Goal: Task Accomplishment & Management: Use online tool/utility

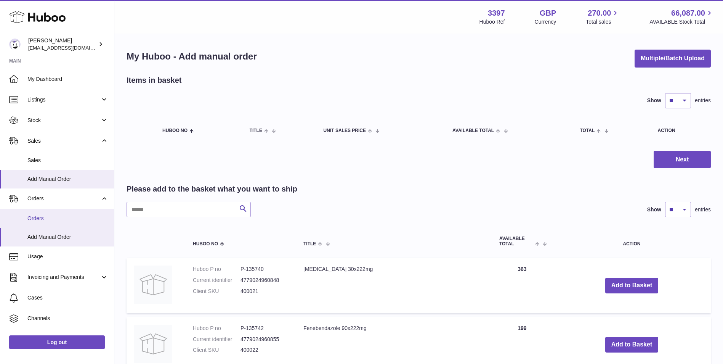
click at [29, 221] on span "Orders" at bounding box center [67, 218] width 81 height 7
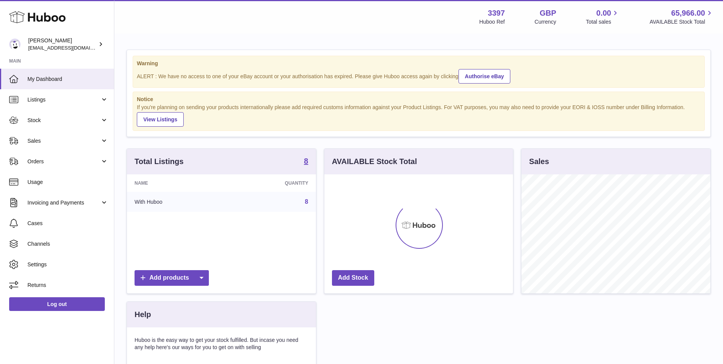
scroll to position [119, 189]
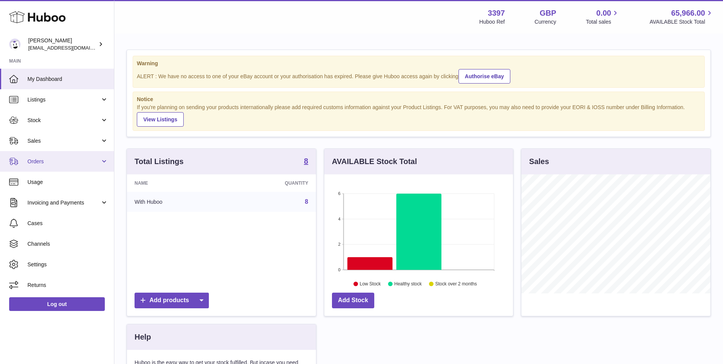
click at [36, 162] on span "Orders" at bounding box center [63, 161] width 73 height 7
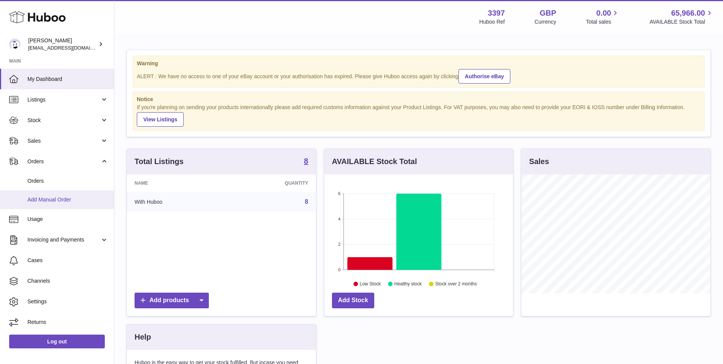
click at [37, 197] on span "Add Manual Order" at bounding box center [67, 199] width 81 height 7
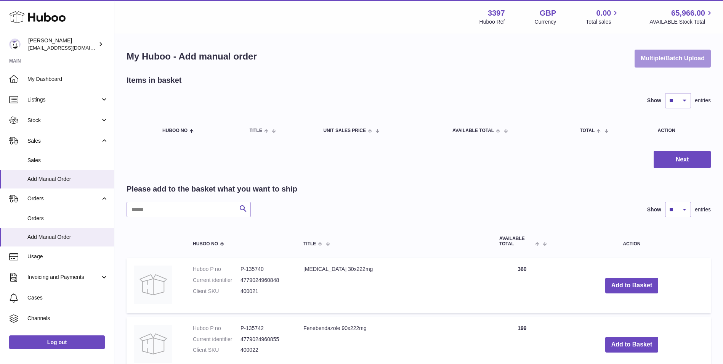
click at [681, 61] on button "Multiple/Batch Upload" at bounding box center [673, 59] width 76 height 18
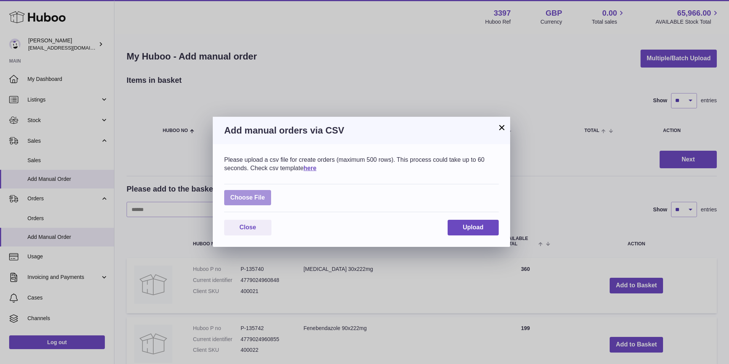
click at [258, 201] on label at bounding box center [247, 198] width 47 height 16
click at [265, 194] on input "file" at bounding box center [265, 194] width 0 height 0
type input "**********"
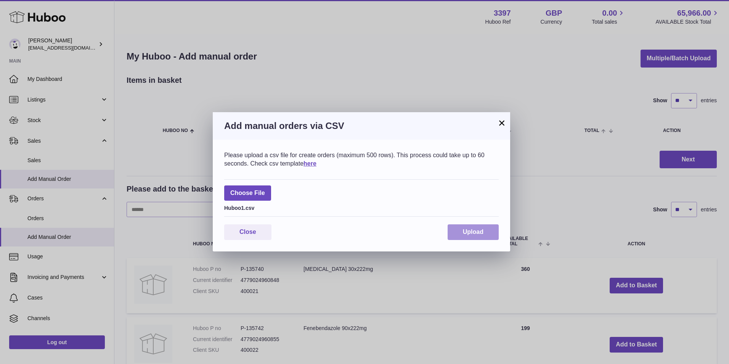
click at [472, 229] on span "Upload" at bounding box center [473, 231] width 21 height 6
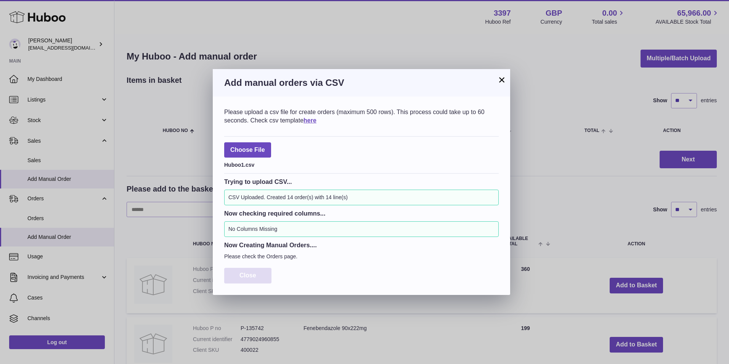
click at [252, 275] on span "Close" at bounding box center [247, 275] width 17 height 6
